Goal: Task Accomplishment & Management: Manage account settings

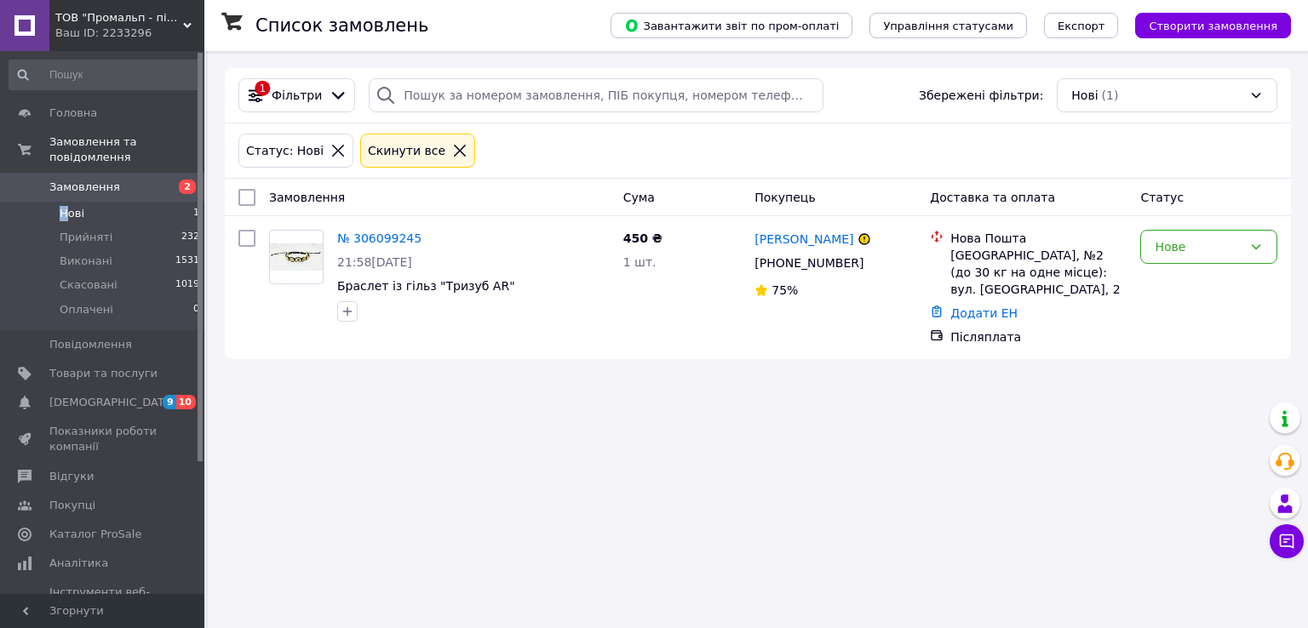
click at [62, 206] on span "Нові" at bounding box center [72, 213] width 25 height 15
click at [73, 206] on span "Нові" at bounding box center [72, 213] width 25 height 15
click at [93, 180] on span "Замовлення" at bounding box center [84, 187] width 71 height 15
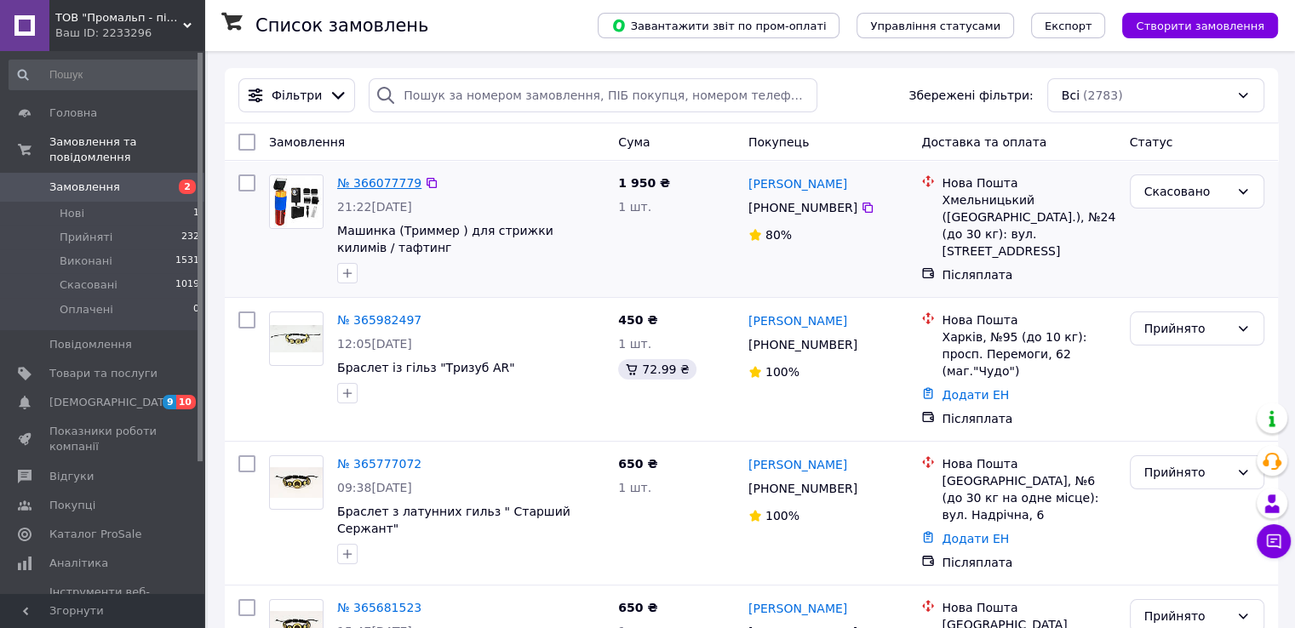
click at [360, 182] on link "№ 366077779" at bounding box center [379, 183] width 84 height 14
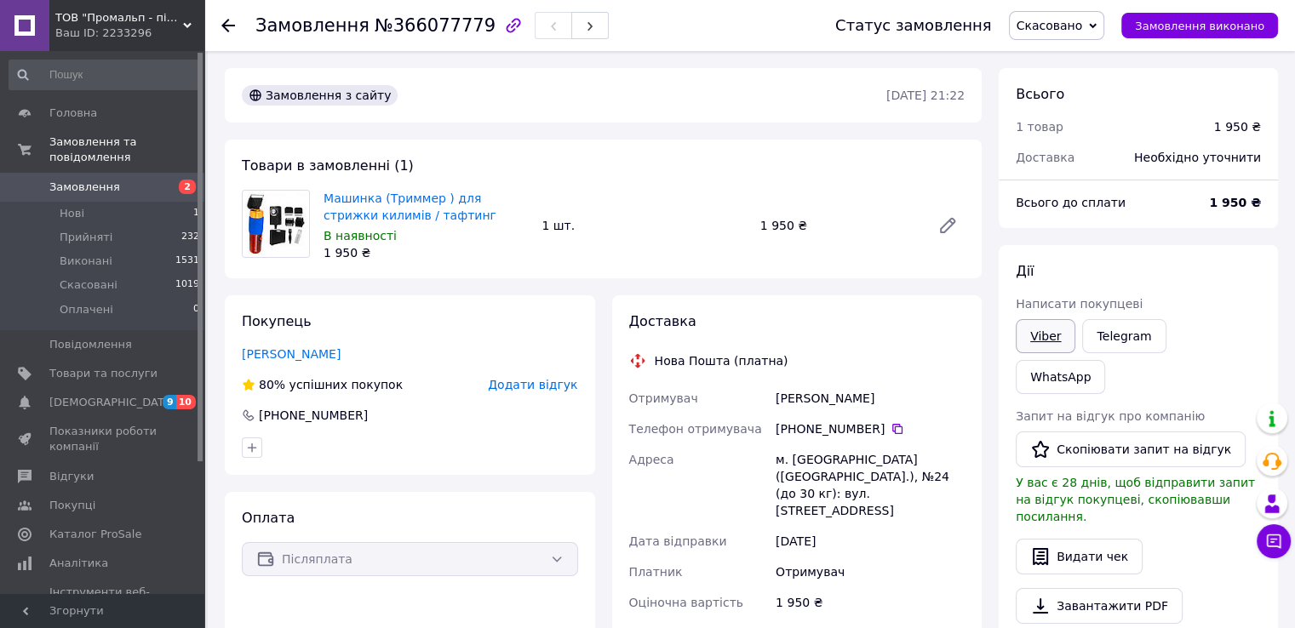
click at [1058, 336] on link "Viber" at bounding box center [1046, 336] width 60 height 34
click at [77, 180] on span "Замовлення" at bounding box center [84, 187] width 71 height 15
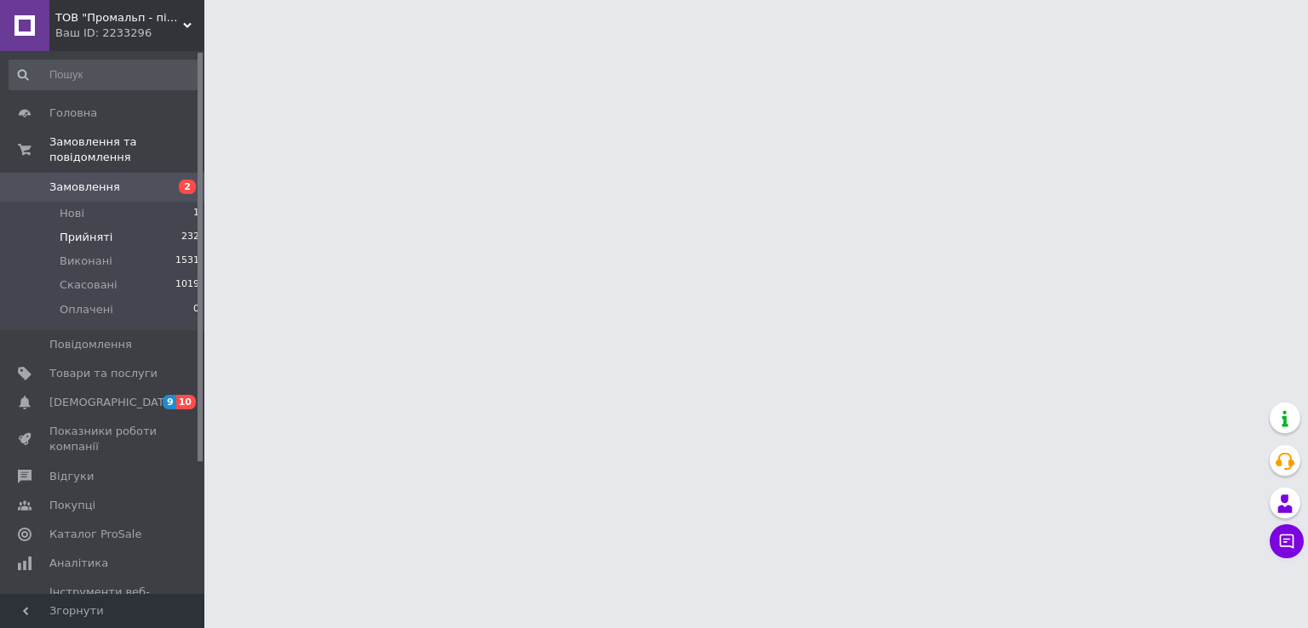
click at [72, 231] on li "Прийняті 232" at bounding box center [104, 238] width 209 height 24
